Goal: Task Accomplishment & Management: Manage account settings

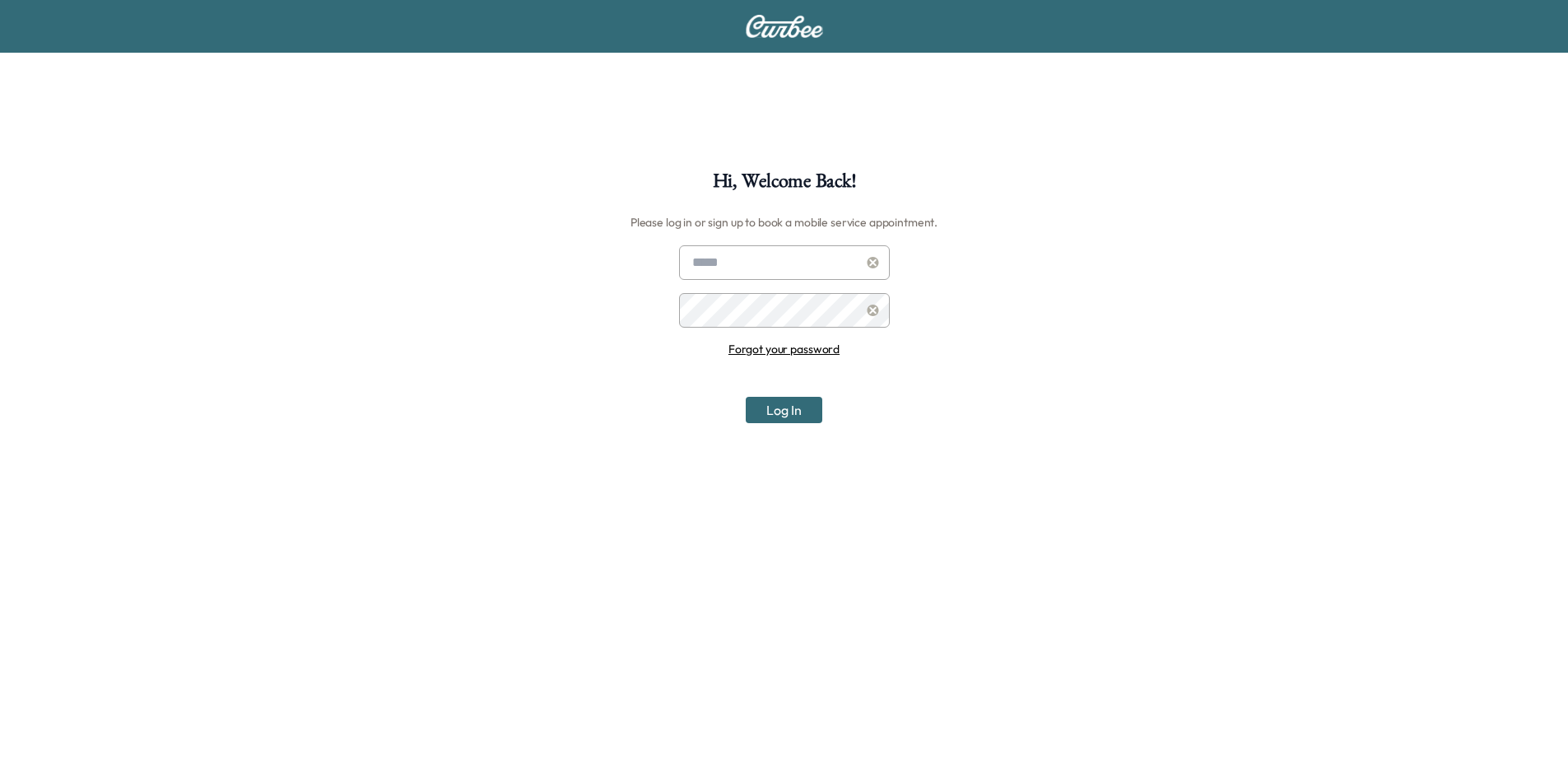
type input "**********"
click at [764, 420] on button "Log In" at bounding box center [784, 410] width 77 height 26
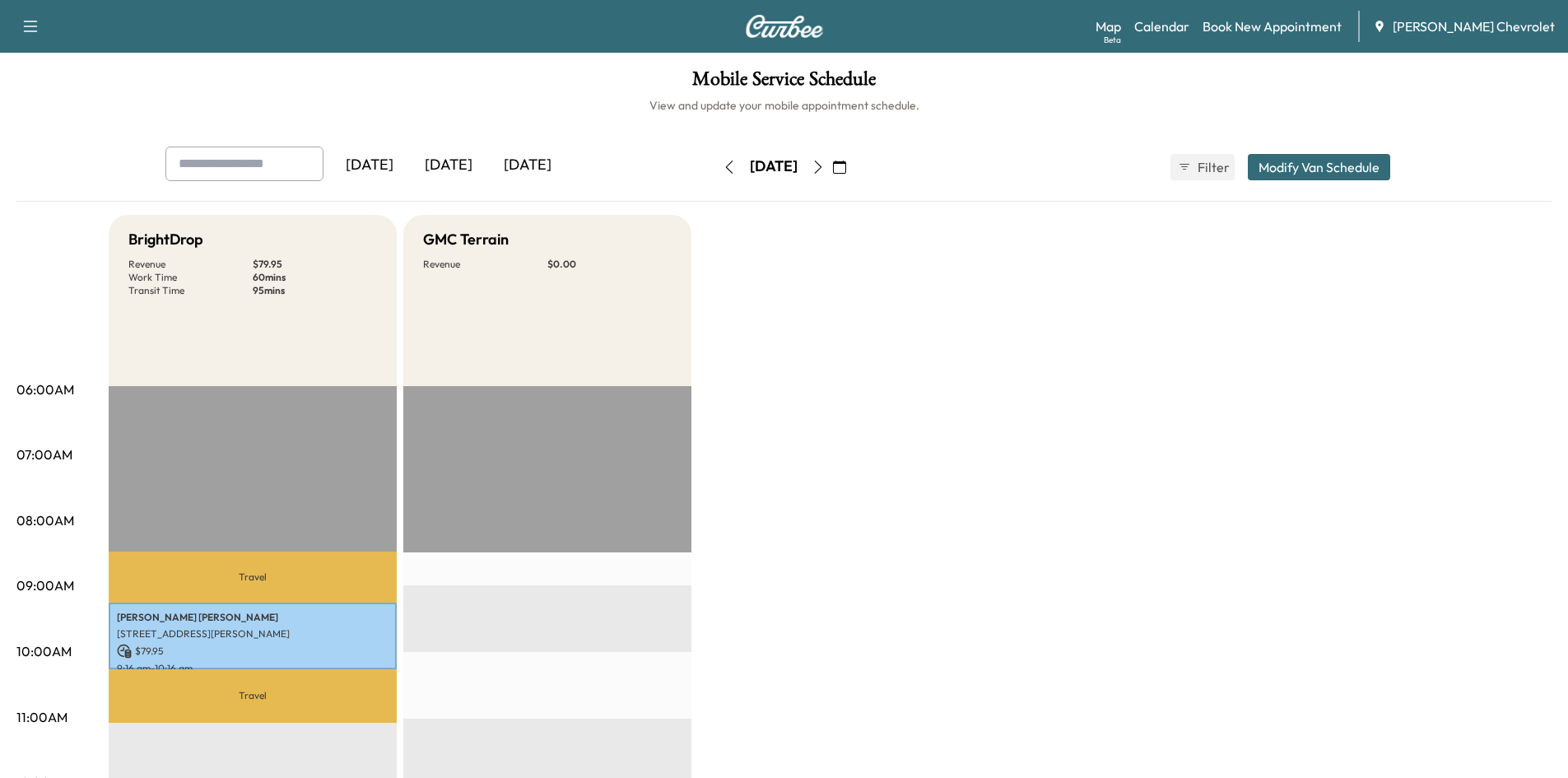
click at [529, 166] on div "[DATE]" at bounding box center [528, 166] width 79 height 38
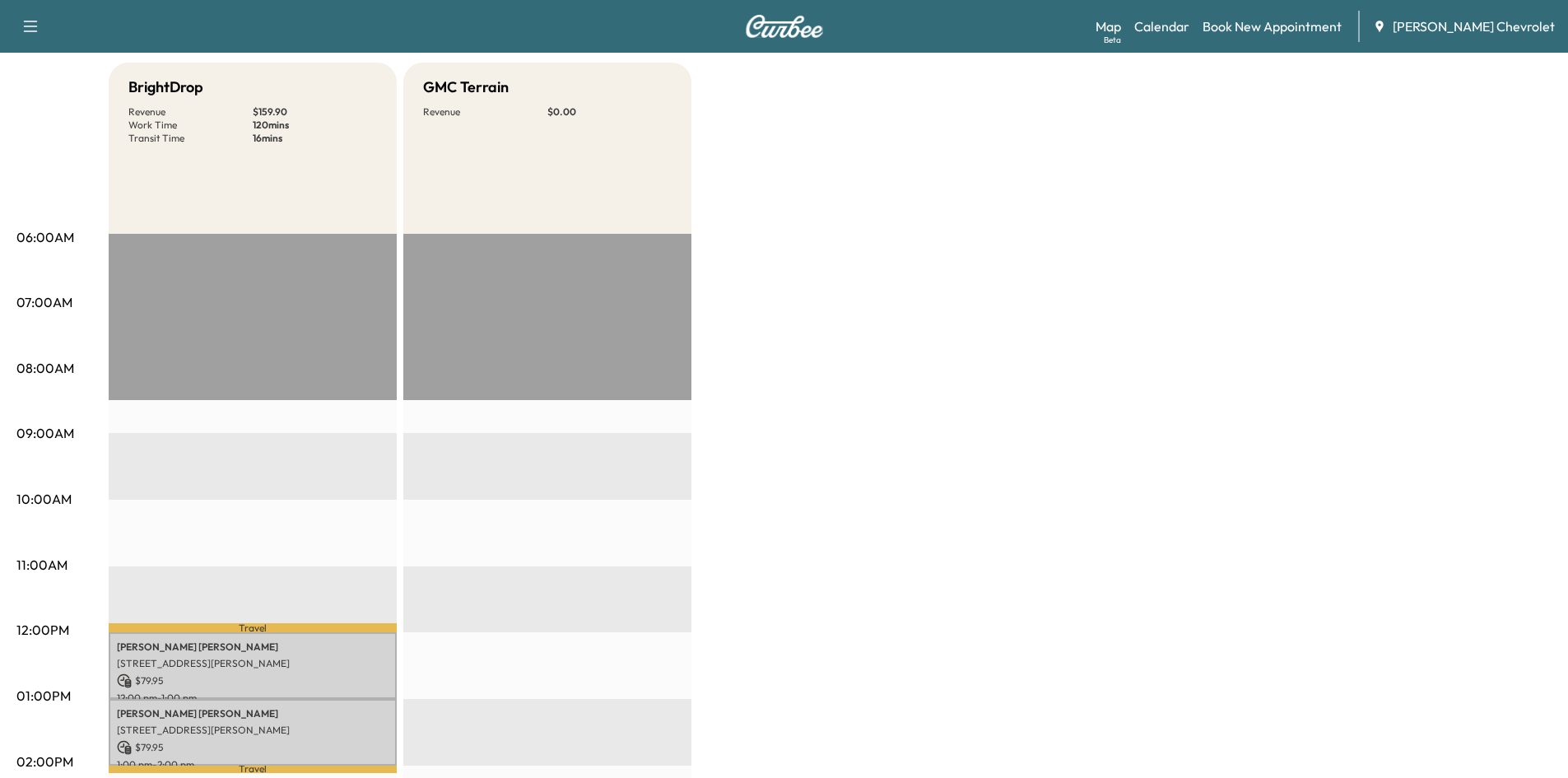
scroll to position [329, 0]
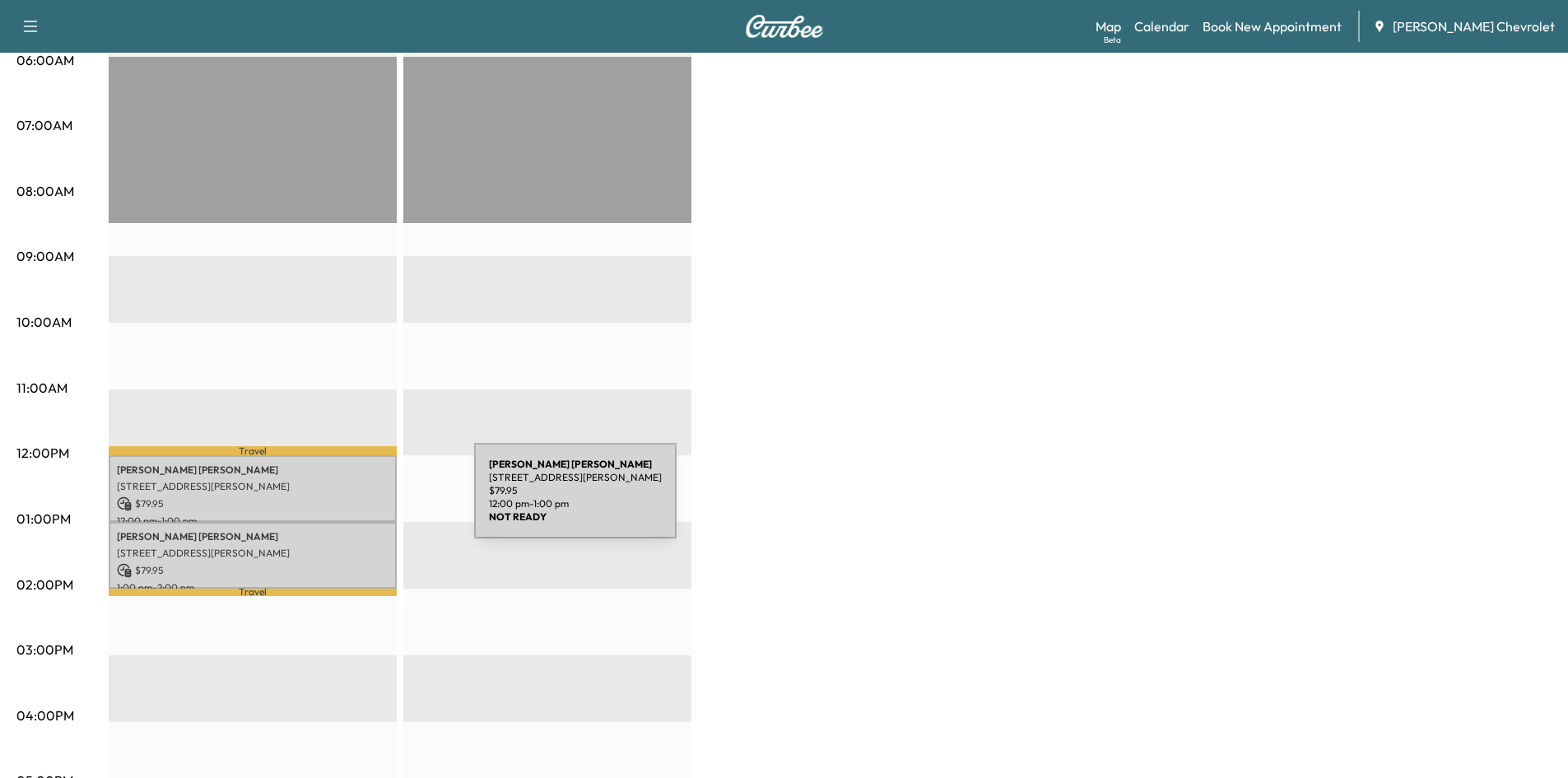
click at [314, 491] on div "[PERSON_NAME] [STREET_ADDRESS][PERSON_NAME] $ 79.95 12:00 pm - 1:00 pm" at bounding box center [253, 489] width 288 height 67
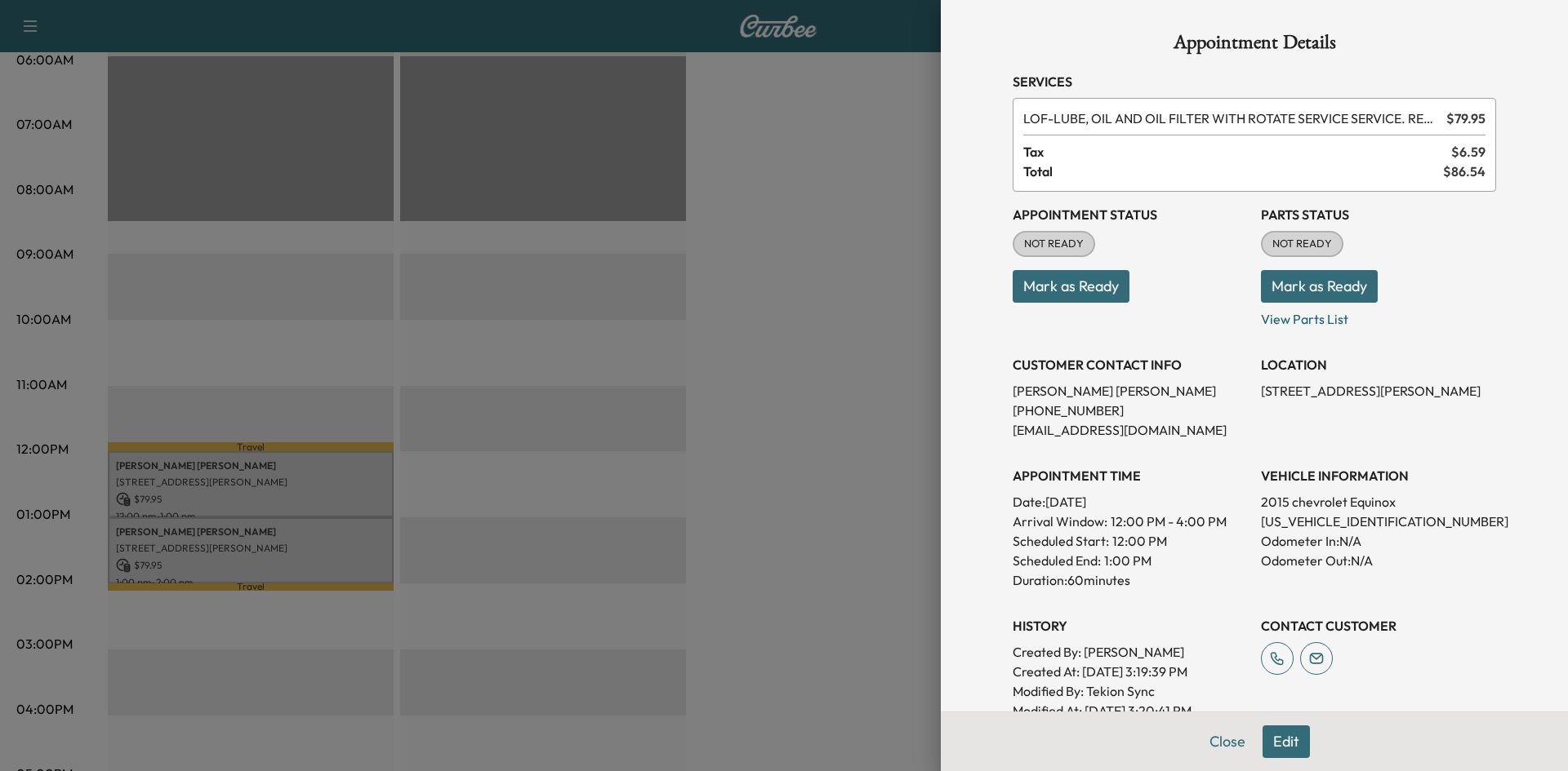
click at [1318, 281] on button "Mark as Ready" at bounding box center [1319, 287] width 117 height 33
click at [758, 344] on div at bounding box center [784, 385] width 1568 height 771
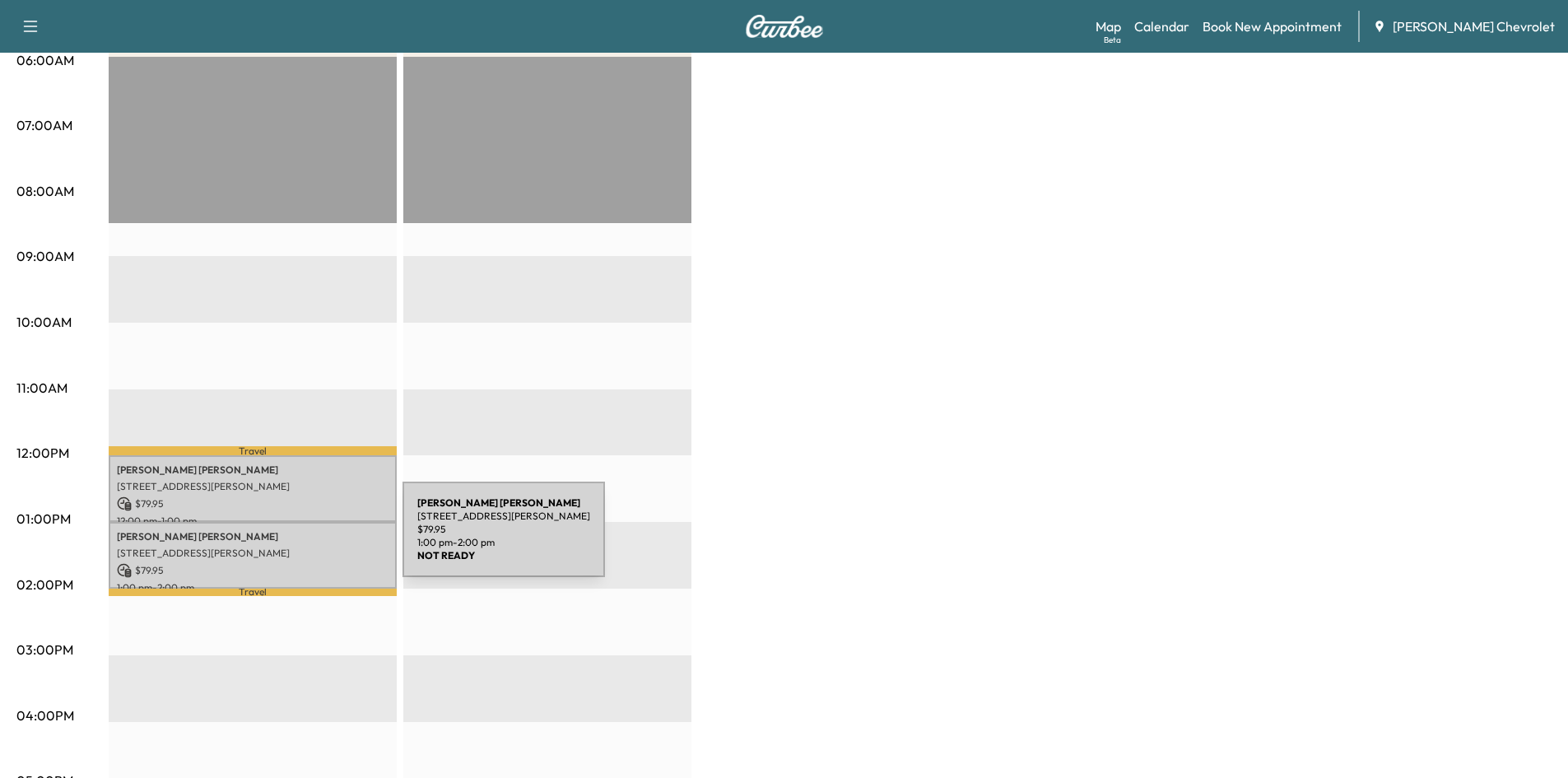
click at [272, 551] on p "[STREET_ADDRESS][PERSON_NAME]" at bounding box center [252, 554] width 272 height 14
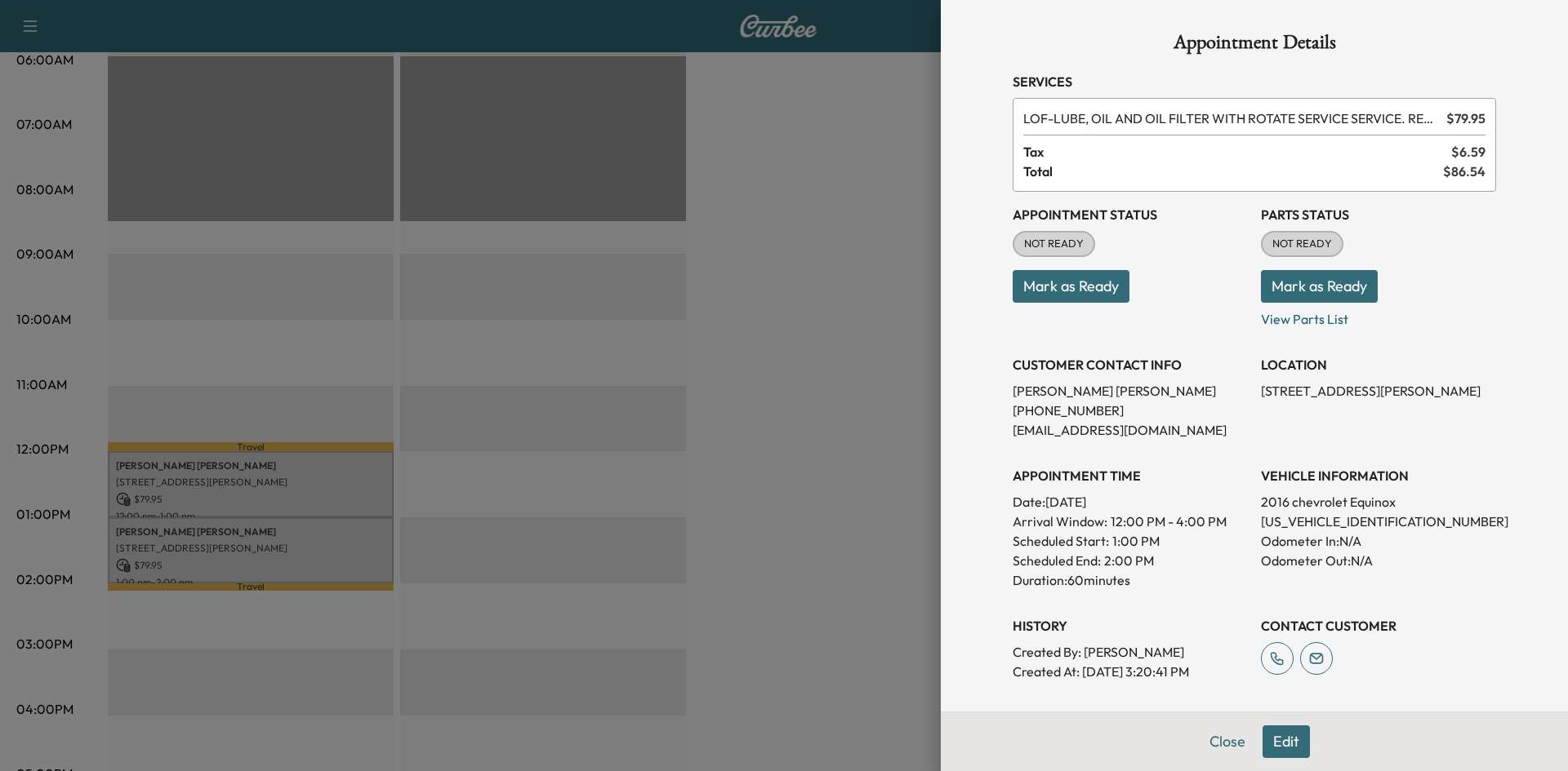
click at [1329, 288] on button "Mark as Ready" at bounding box center [1319, 287] width 117 height 33
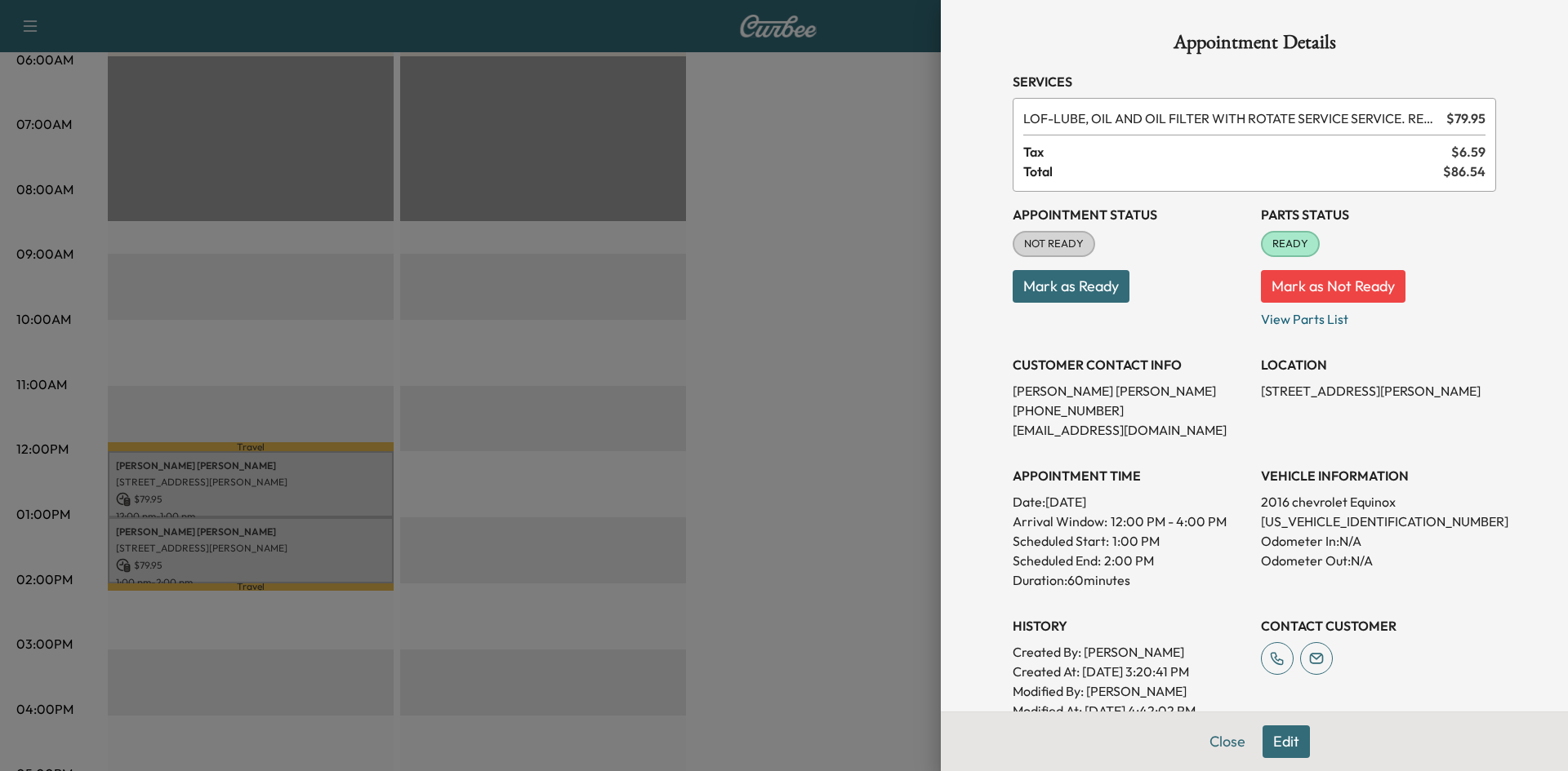
click at [819, 284] on div at bounding box center [784, 385] width 1568 height 771
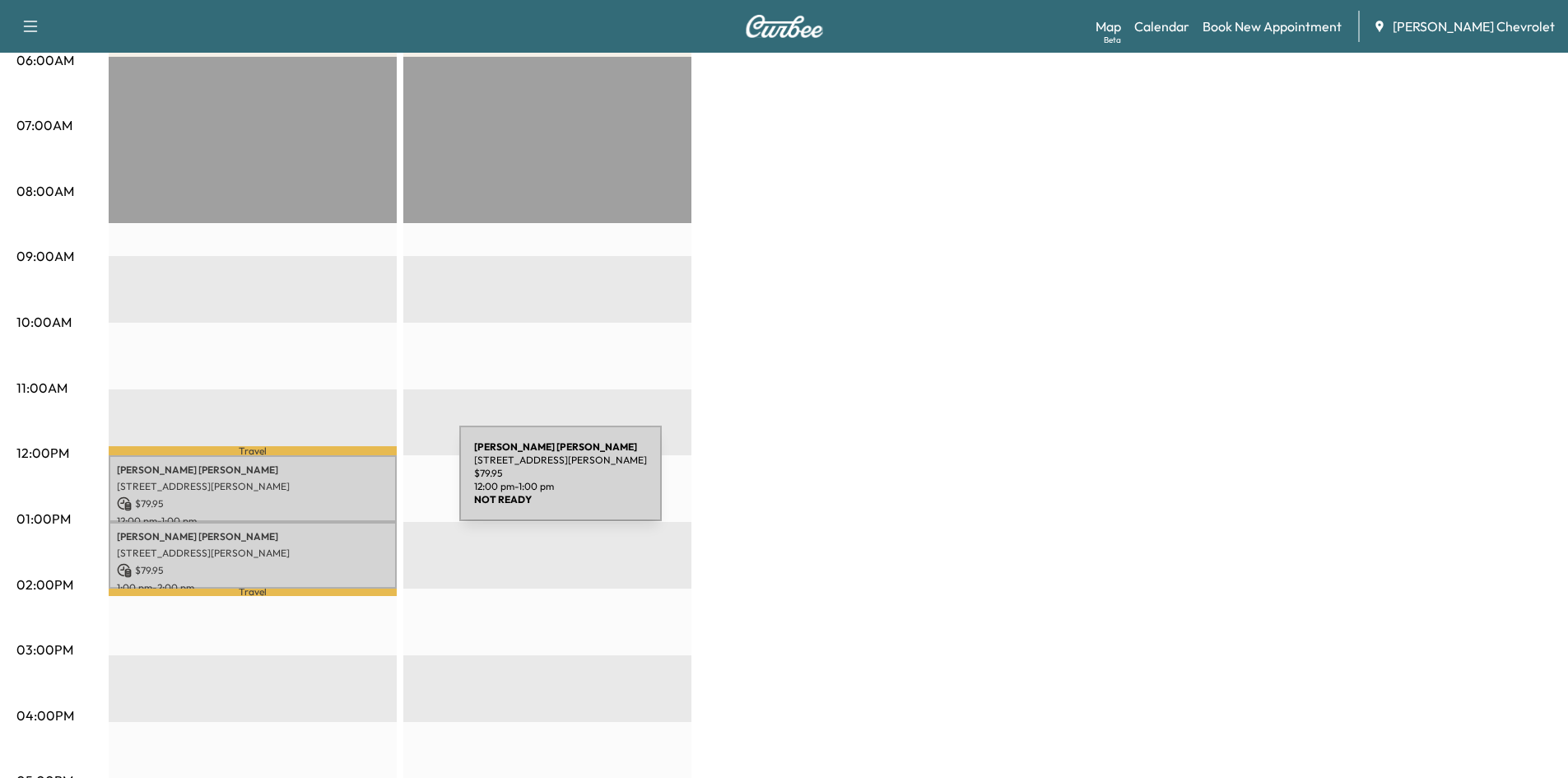
click at [336, 484] on p "[STREET_ADDRESS][PERSON_NAME]" at bounding box center [252, 487] width 272 height 14
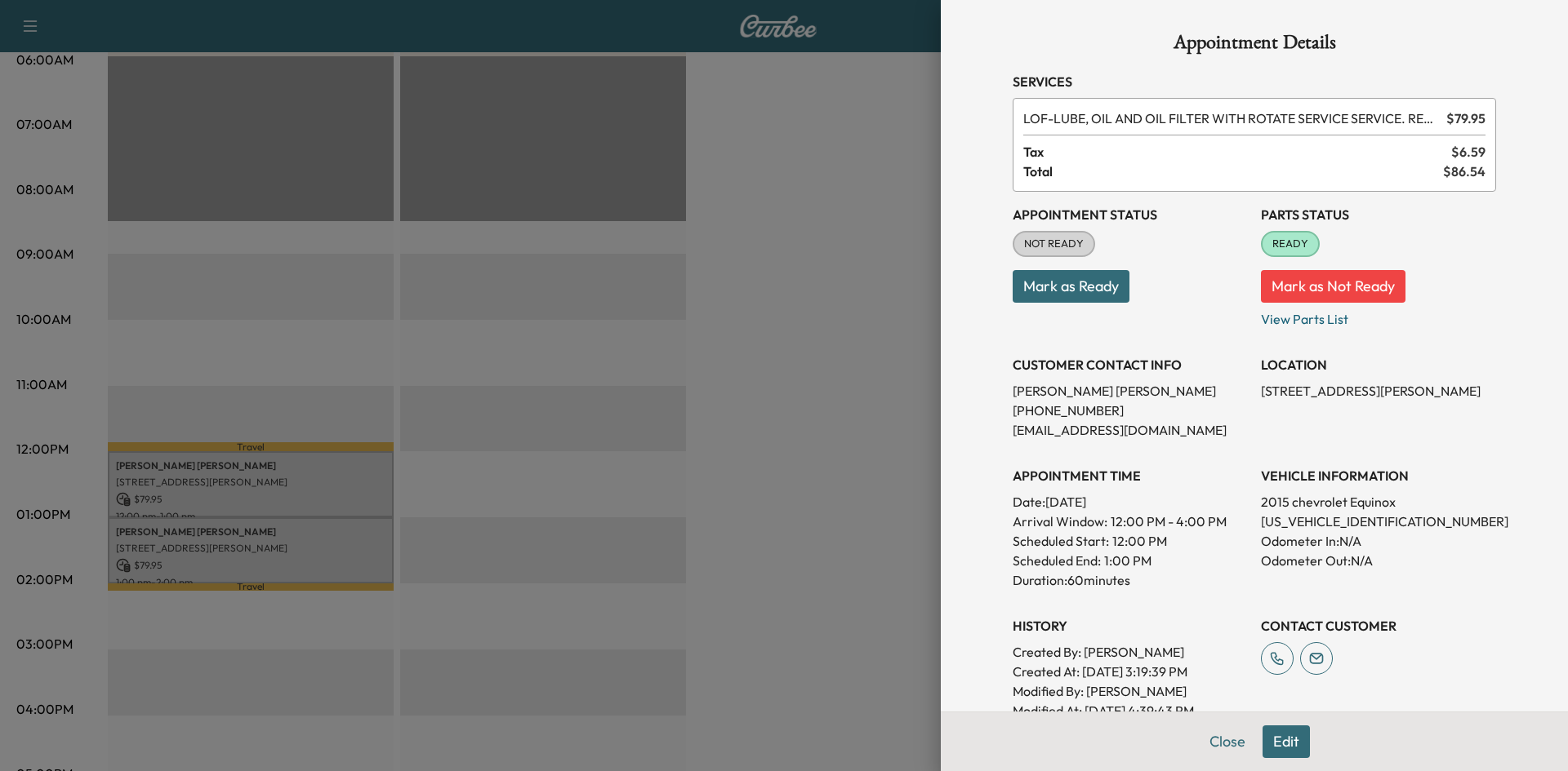
click at [845, 399] on div at bounding box center [784, 385] width 1568 height 771
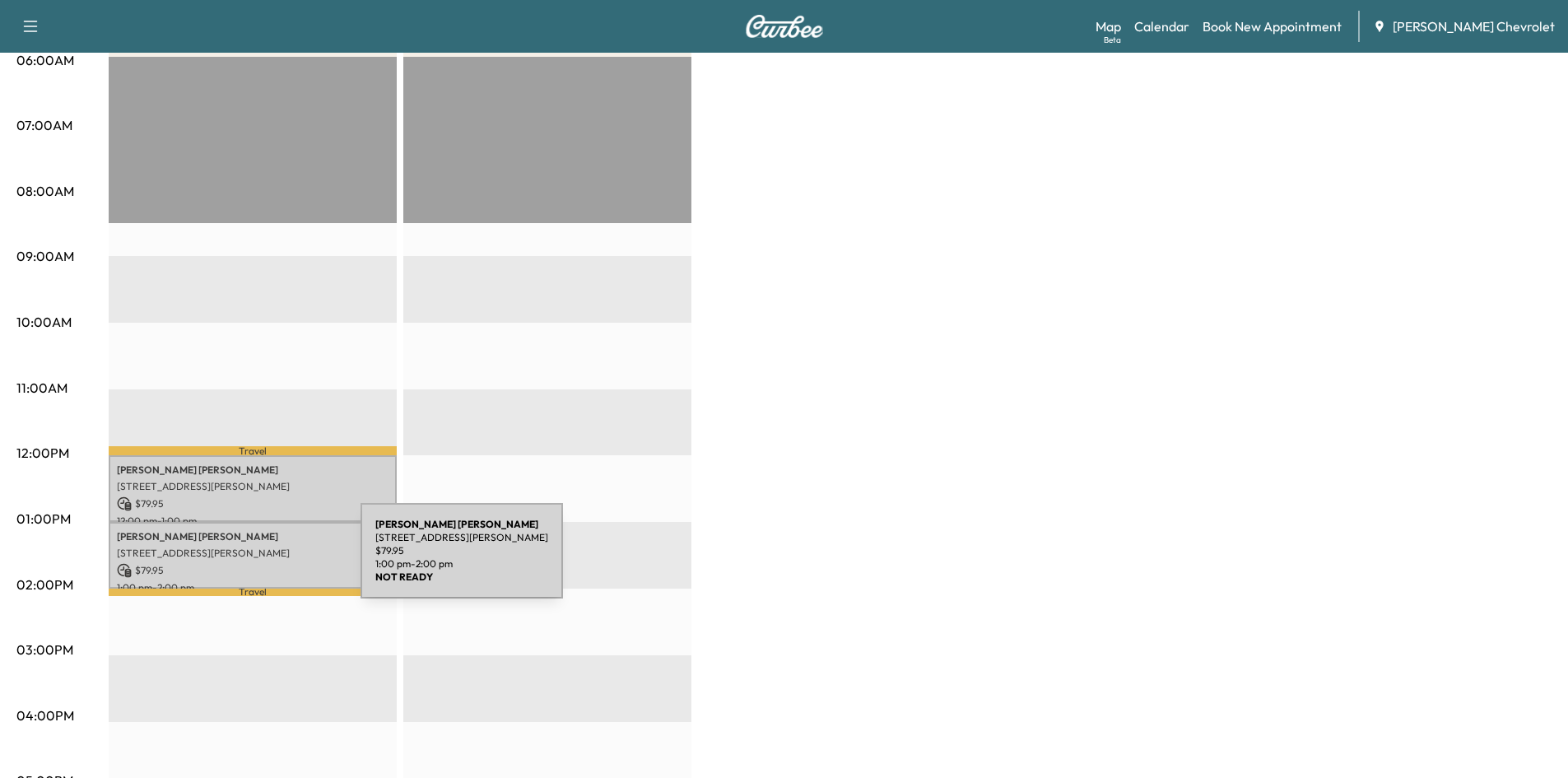
click at [236, 564] on p "$ 79.95" at bounding box center [252, 571] width 272 height 15
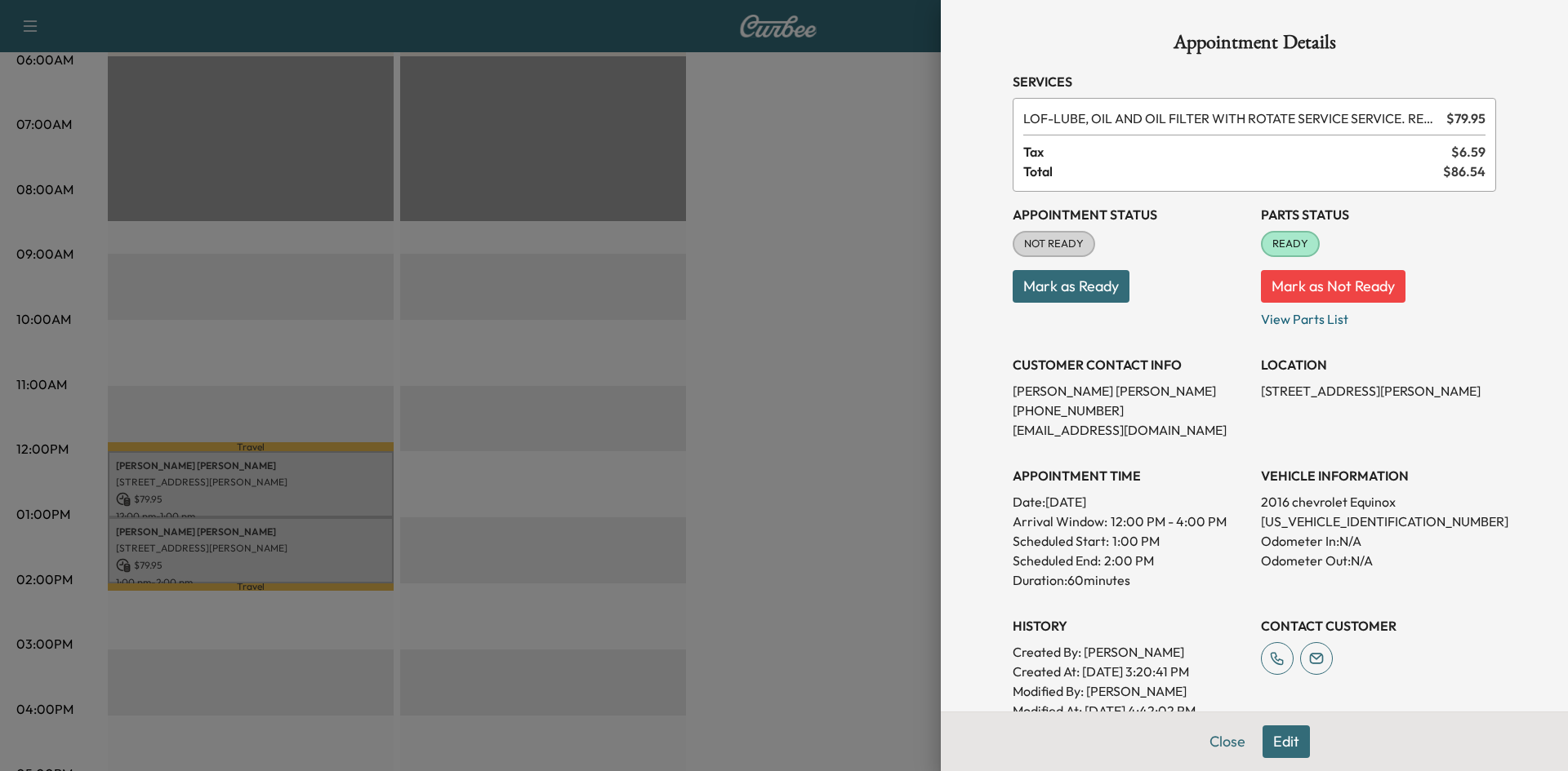
click at [782, 357] on div at bounding box center [784, 385] width 1568 height 771
